Goal: Communication & Community: Answer question/provide support

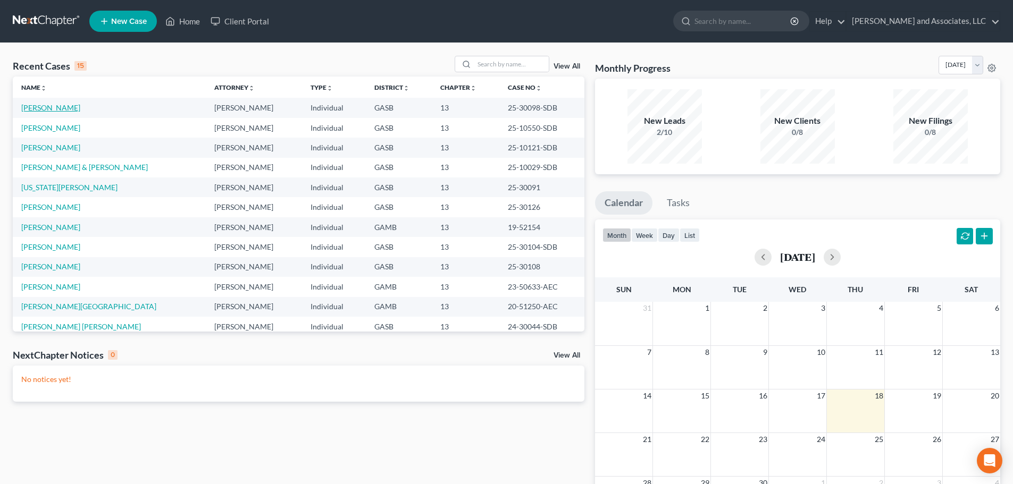
click at [53, 105] on link "[PERSON_NAME]" at bounding box center [50, 107] width 59 height 9
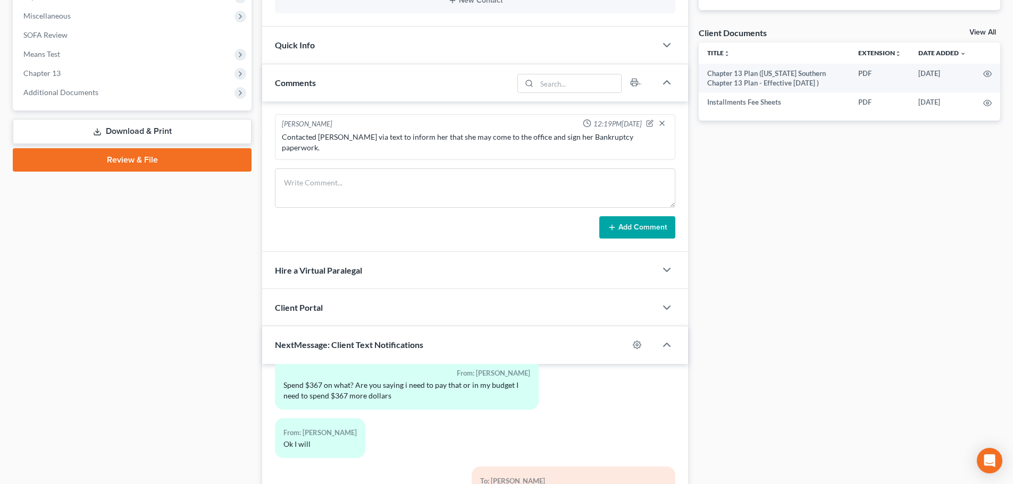
scroll to position [531, 0]
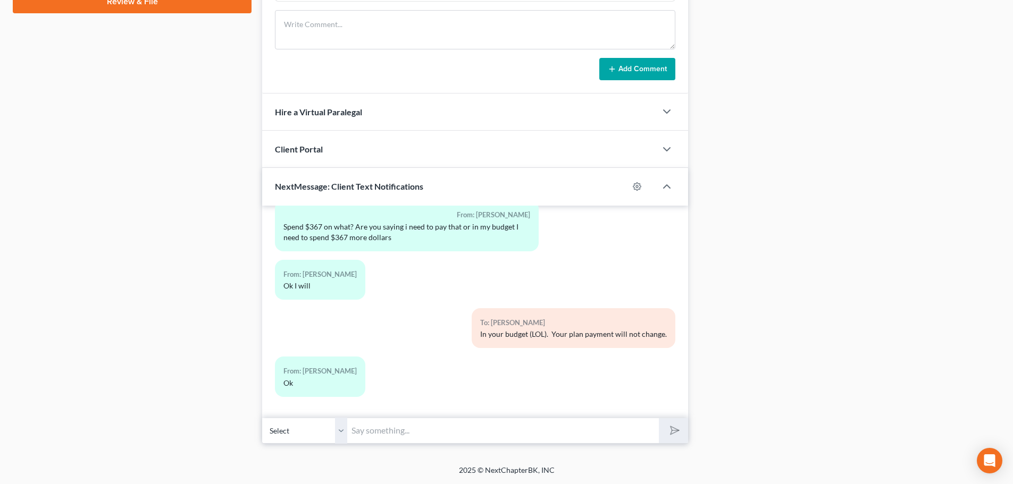
click at [382, 432] on input "text" at bounding box center [503, 431] width 312 height 26
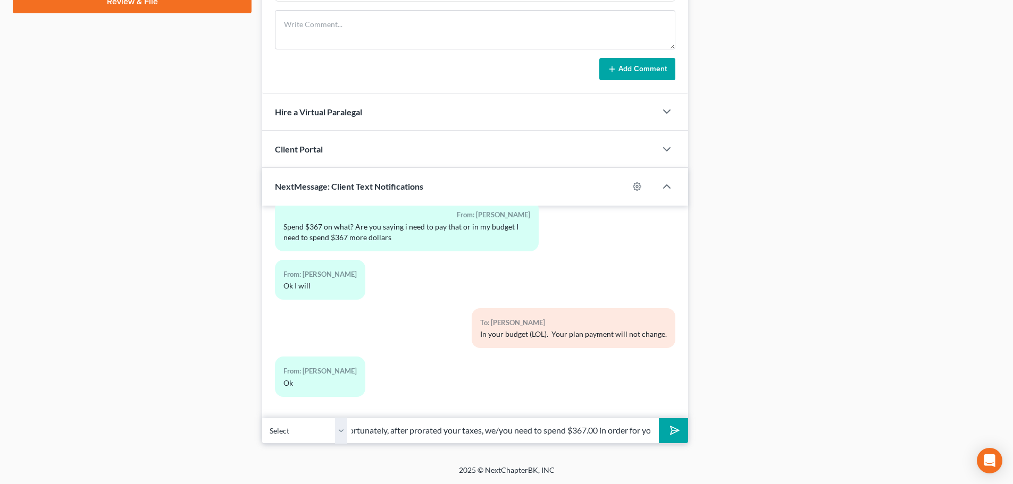
scroll to position [0, 267]
drag, startPoint x: 540, startPoint y: 428, endPoint x: 669, endPoint y: 441, distance: 129.9
click at [669, 441] on div "Select [PHONE_NUMBER] - [PERSON_NAME] [PERSON_NAME], we received your GA 2024 t…" at bounding box center [475, 430] width 426 height 25
type input "[PERSON_NAME], we received your GA 2024 tax return. Can you stop by the office …"
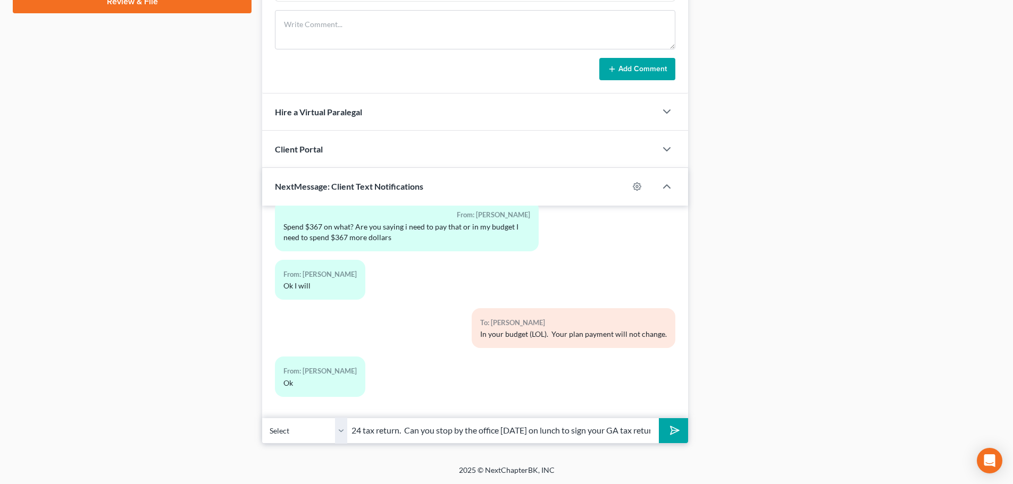
click at [674, 431] on line "submit" at bounding box center [675, 431] width 7 height 7
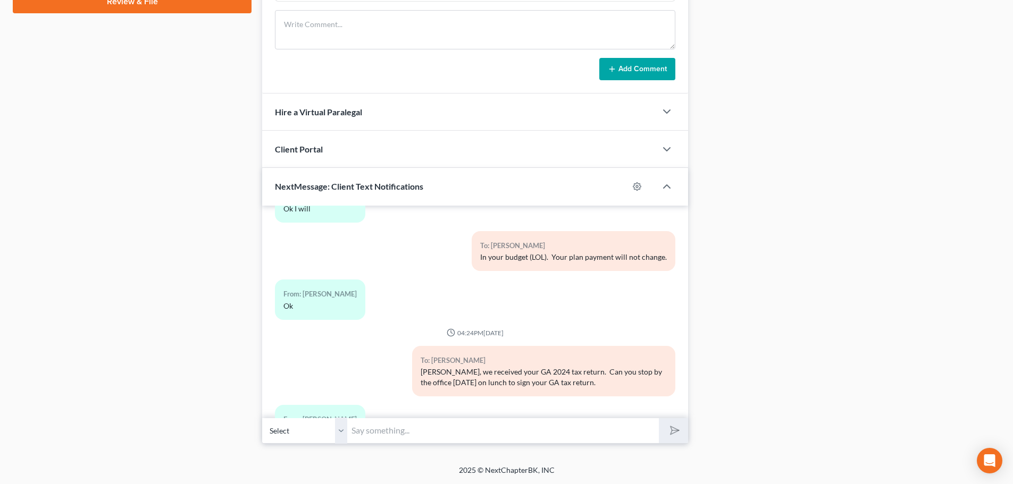
scroll to position [2499, 0]
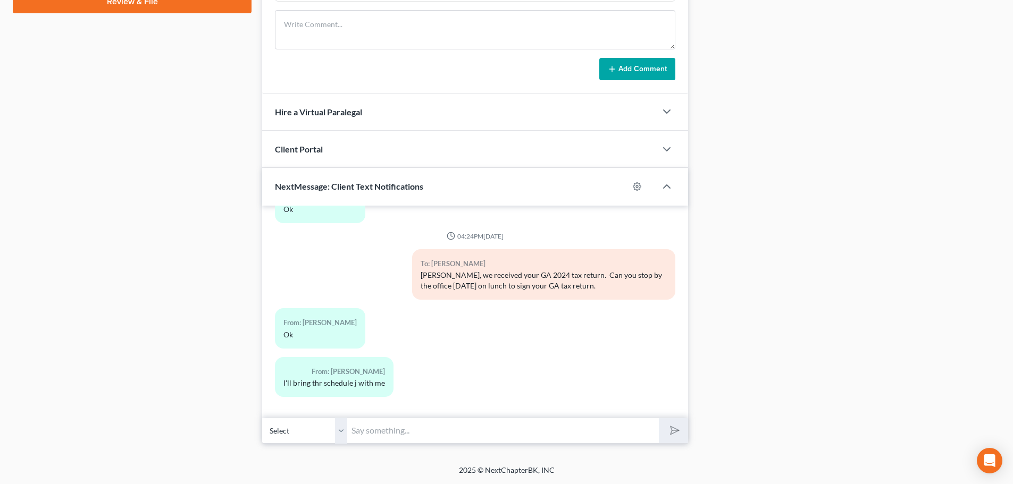
click at [432, 433] on input "text" at bounding box center [503, 431] width 312 height 26
drag, startPoint x: 369, startPoint y: 429, endPoint x: 395, endPoint y: 445, distance: 29.8
click at [371, 430] on input "okay thanks." at bounding box center [503, 431] width 312 height 26
type input "okay, thanks."
click at [675, 433] on polygon "submit" at bounding box center [672, 430] width 13 height 13
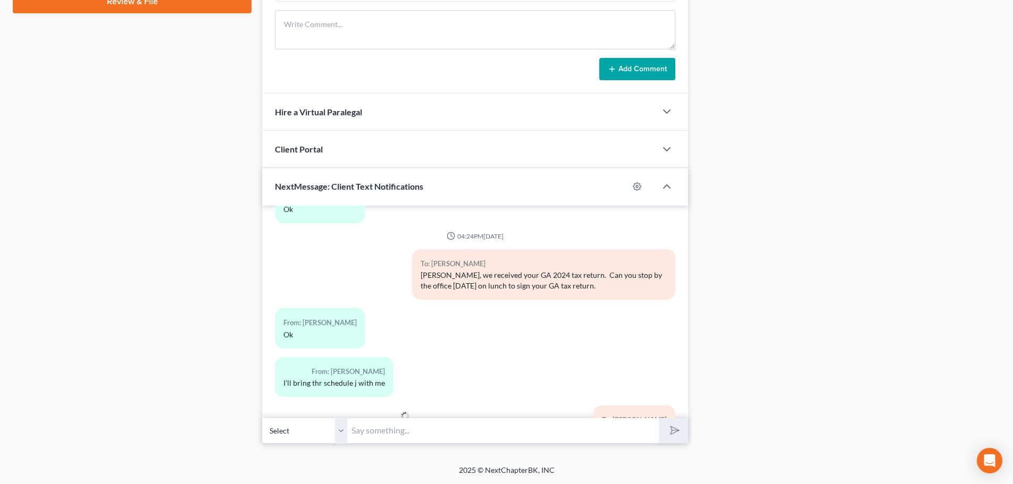
scroll to position [2548, 0]
